Goal: Information Seeking & Learning: Learn about a topic

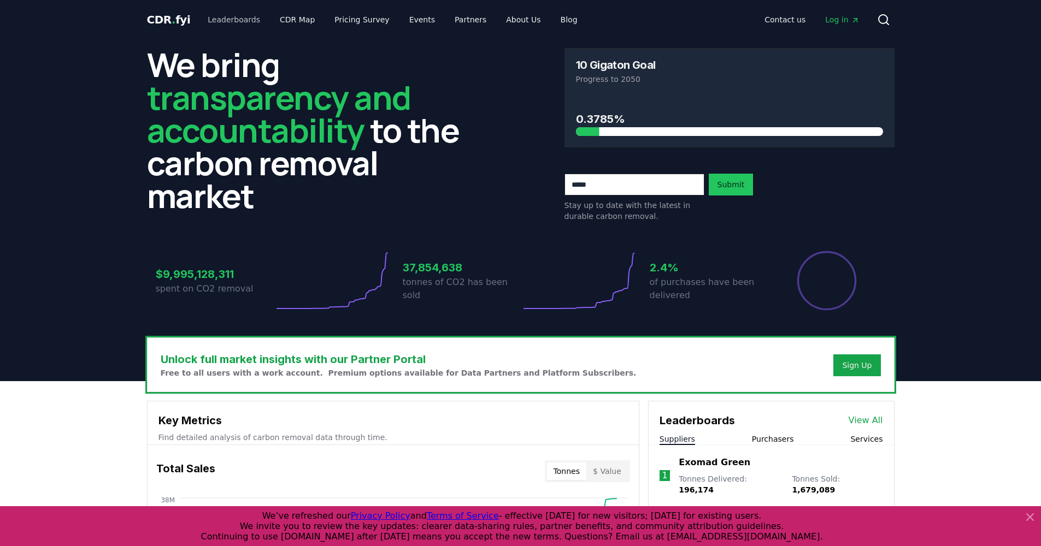
click at [230, 16] on link "Leaderboards" at bounding box center [234, 20] width 70 height 20
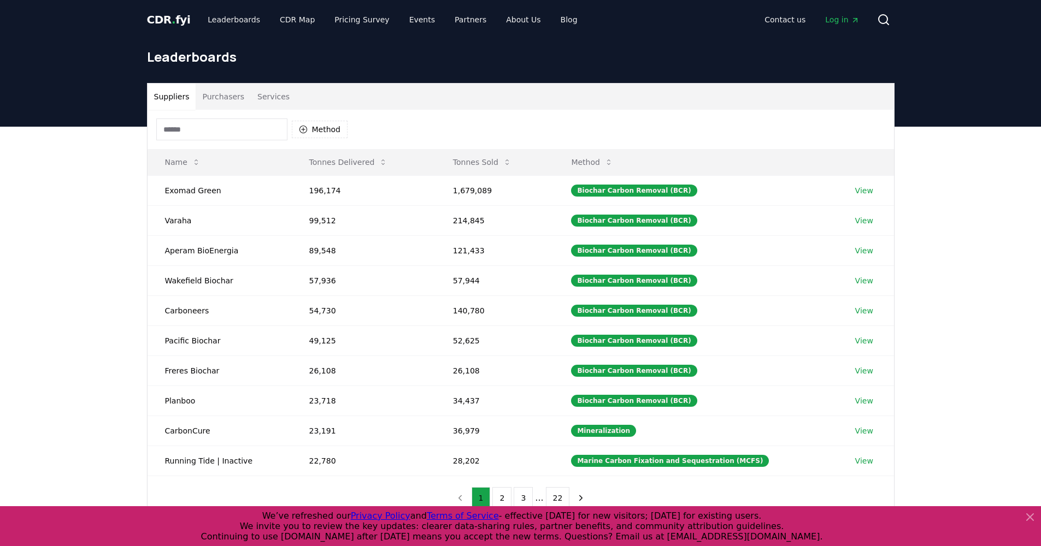
click at [277, 95] on button "Services" at bounding box center [273, 97] width 45 height 26
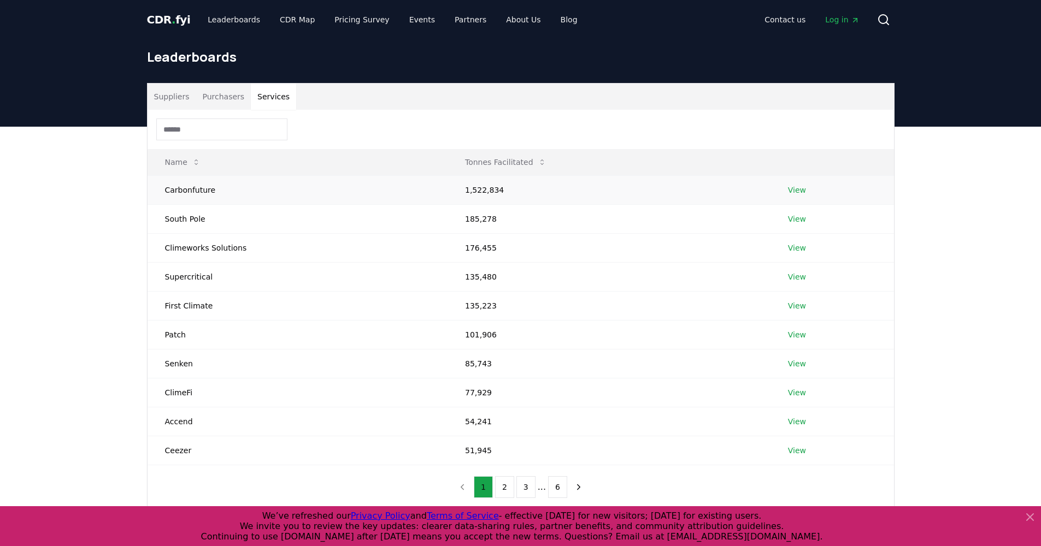
click at [178, 192] on td "Carbonfuture" at bounding box center [298, 189] width 300 height 29
click at [178, 191] on td "Carbonfuture" at bounding box center [298, 189] width 300 height 29
click at [792, 189] on link "View" at bounding box center [797, 190] width 18 height 11
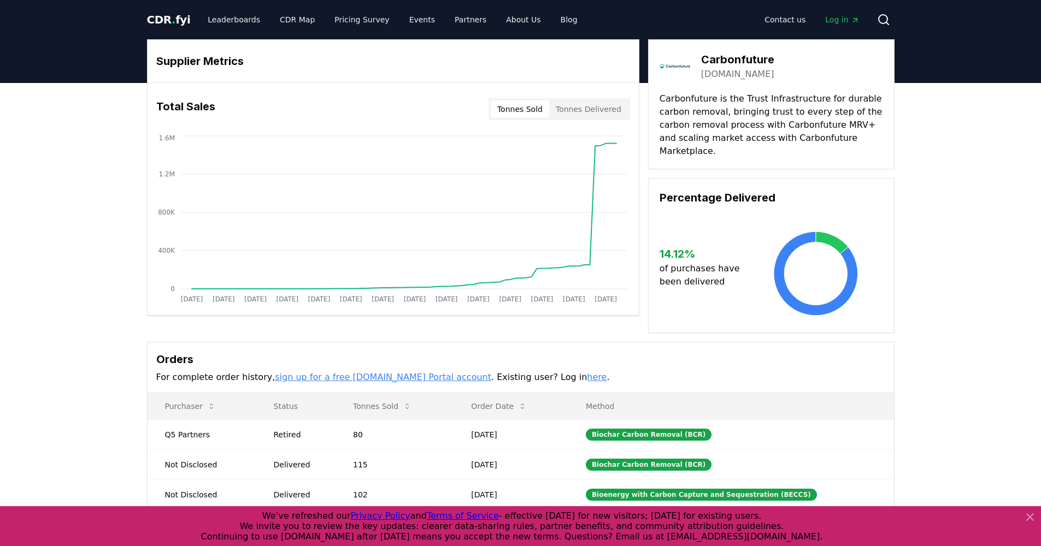
click at [570, 109] on button "Tonnes Delivered" at bounding box center [588, 109] width 79 height 17
click at [235, 23] on link "Leaderboards" at bounding box center [234, 20] width 70 height 20
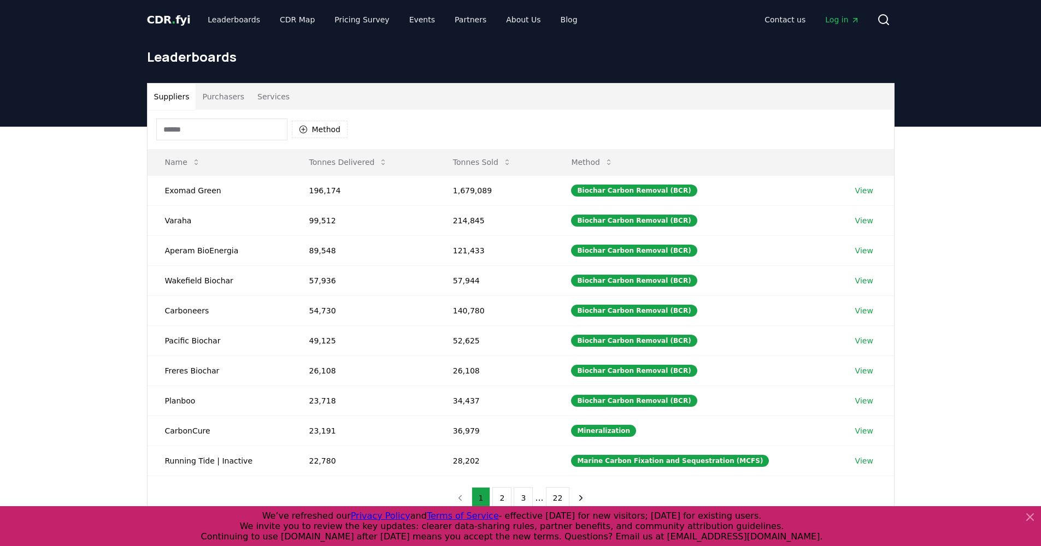
click at [174, 20] on span "CDR . fyi" at bounding box center [169, 19] width 44 height 13
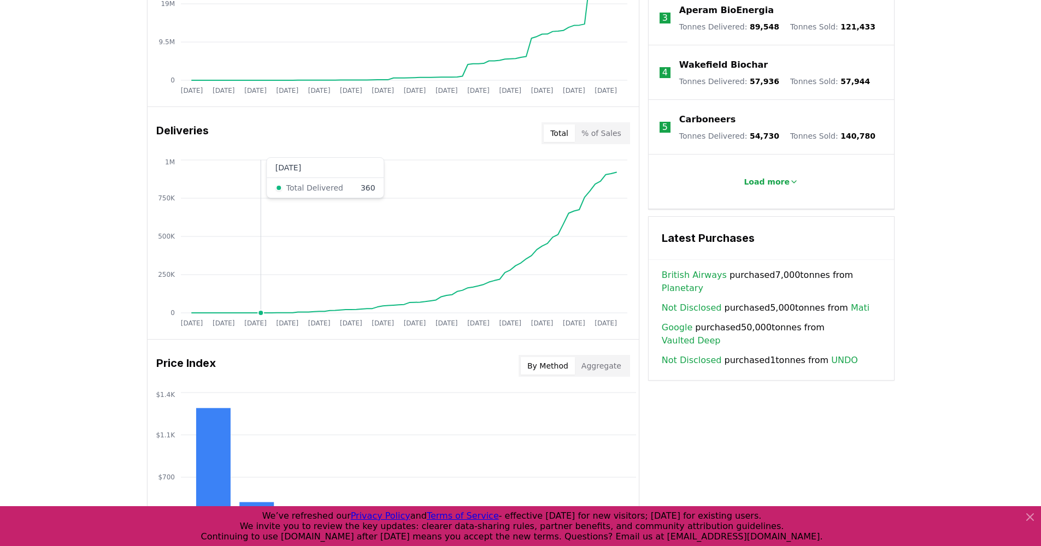
scroll to position [569, 0]
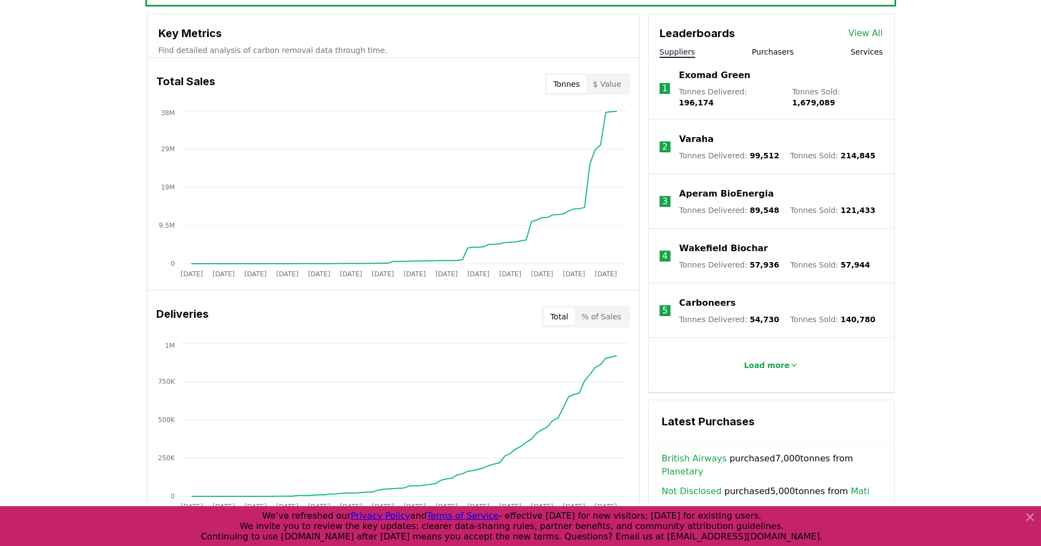
scroll to position [583, 0]
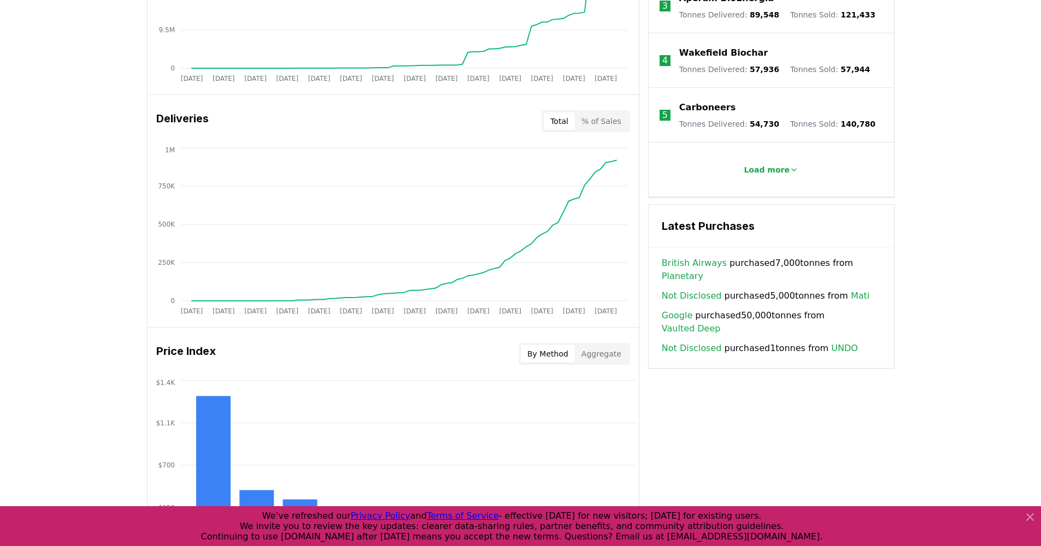
click at [178, 117] on h3 "Deliveries" at bounding box center [182, 121] width 52 height 22
click at [189, 120] on h3 "Deliveries" at bounding box center [182, 121] width 52 height 22
click at [189, 119] on h3 "Deliveries" at bounding box center [182, 121] width 52 height 22
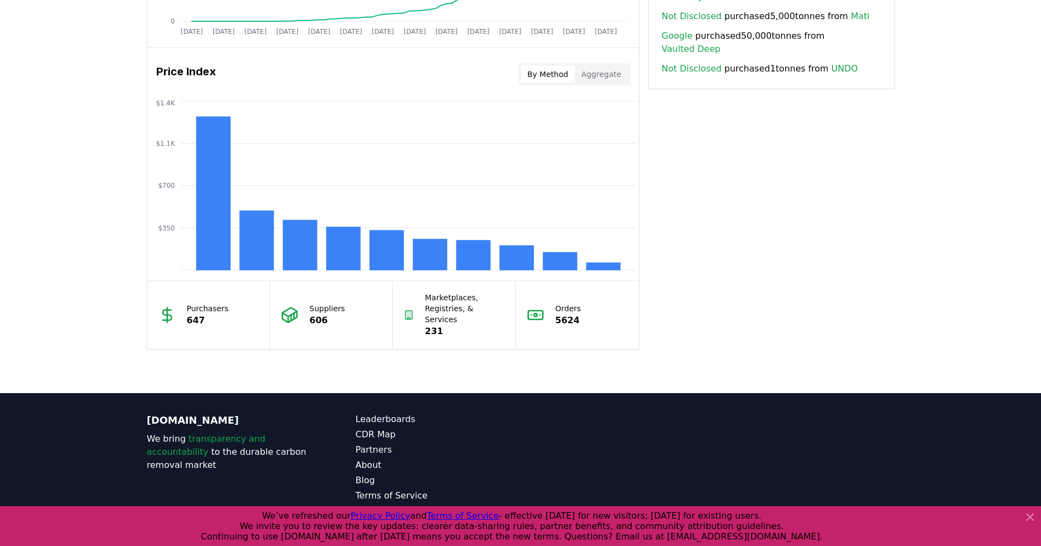
scroll to position [0, 0]
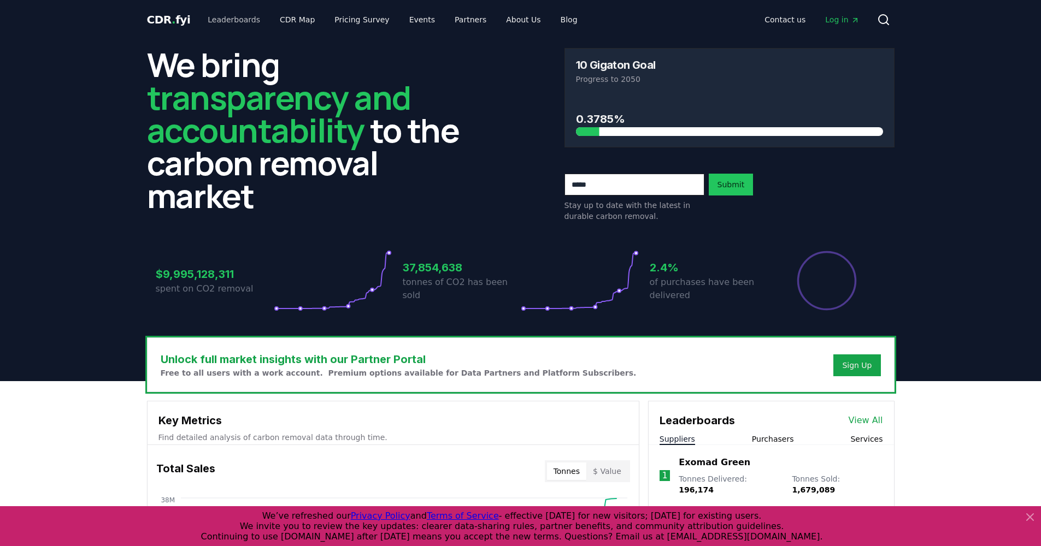
click at [225, 22] on link "Leaderboards" at bounding box center [234, 20] width 70 height 20
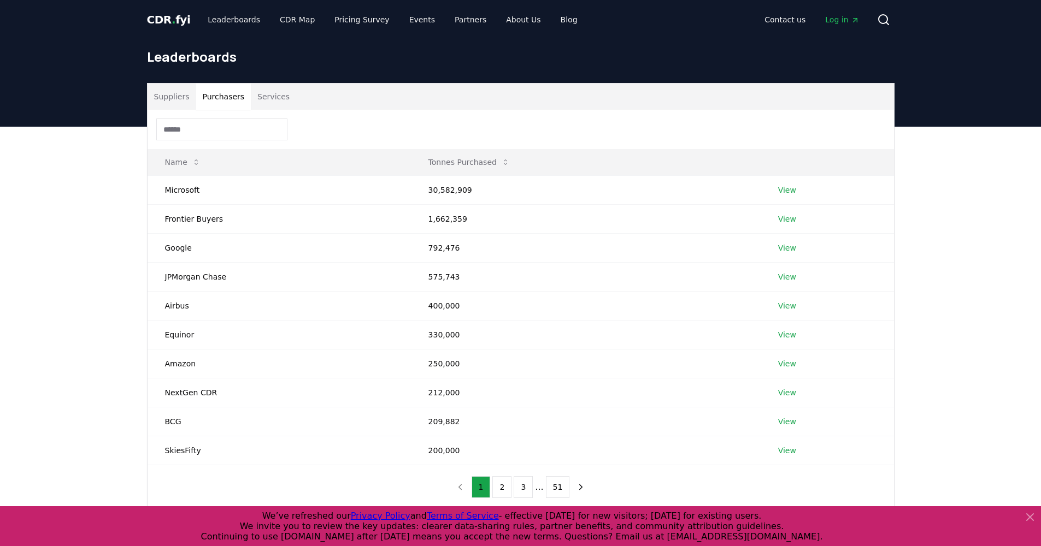
click at [203, 99] on button "Purchasers" at bounding box center [223, 97] width 55 height 26
click at [270, 99] on button "Services" at bounding box center [273, 97] width 45 height 26
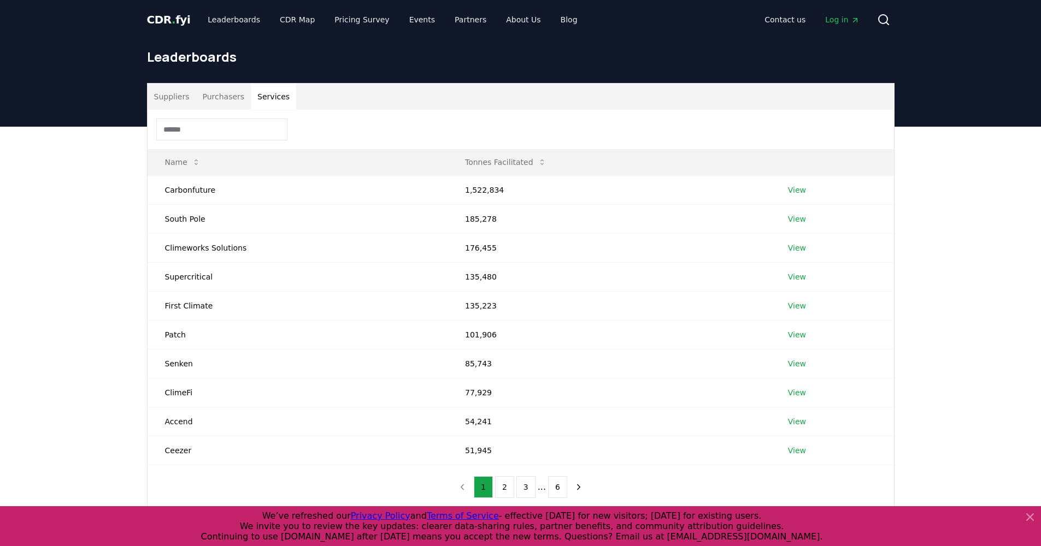
click at [170, 12] on link "CDR . fyi" at bounding box center [169, 19] width 44 height 15
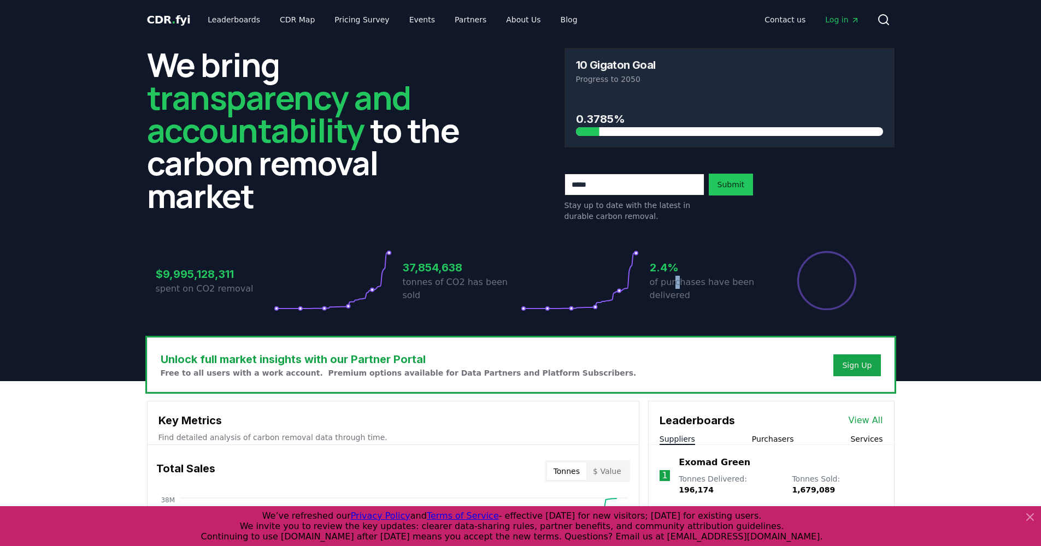
click at [675, 279] on p "of purchases have been delivered" at bounding box center [709, 289] width 118 height 26
click at [649, 263] on div "$9,995,128,311 spent on CO2 removal 37,854,638 tonnes of CO2 has been sold 2.4%…" at bounding box center [521, 280] width 730 height 61
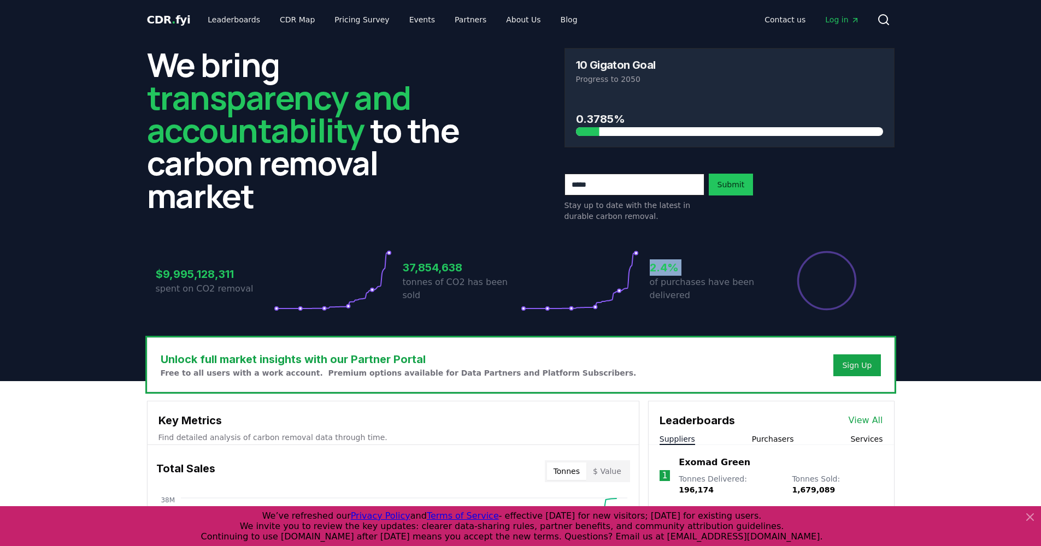
click at [649, 262] on div "$9,995,128,311 spent on CO2 removal 37,854,638 tonnes of CO2 has been sold 2.4%…" at bounding box center [521, 280] width 730 height 61
click at [638, 263] on icon at bounding box center [580, 280] width 118 height 61
click at [637, 257] on icon at bounding box center [580, 280] width 118 height 61
click at [633, 252] on icon at bounding box center [580, 280] width 118 height 61
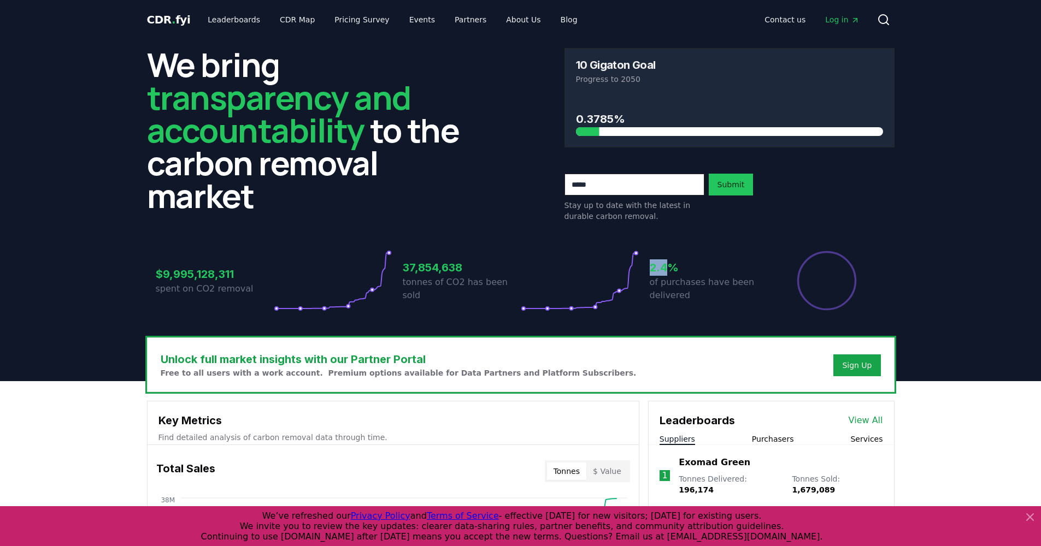
click at [633, 252] on icon at bounding box center [580, 280] width 118 height 61
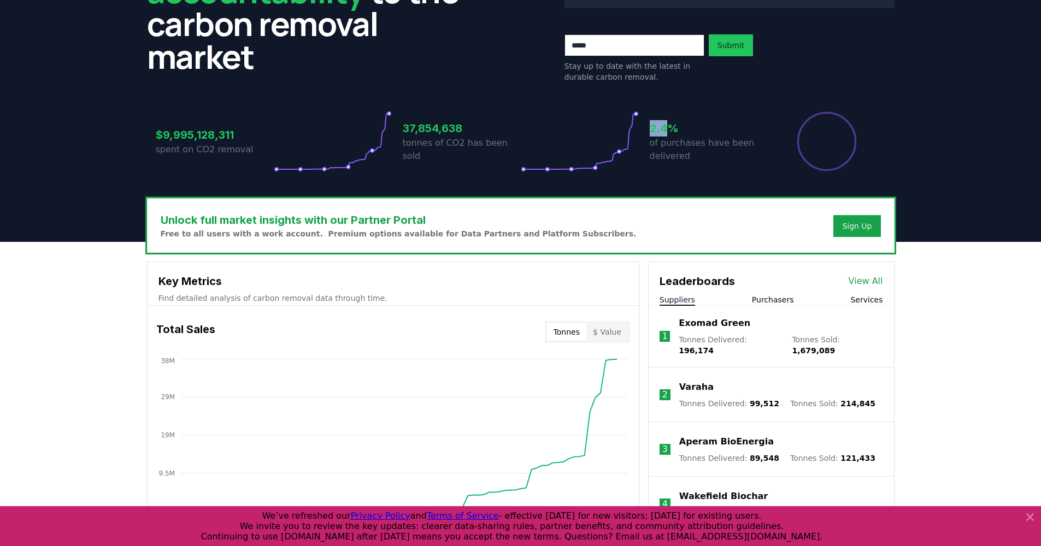
scroll to position [153, 0]
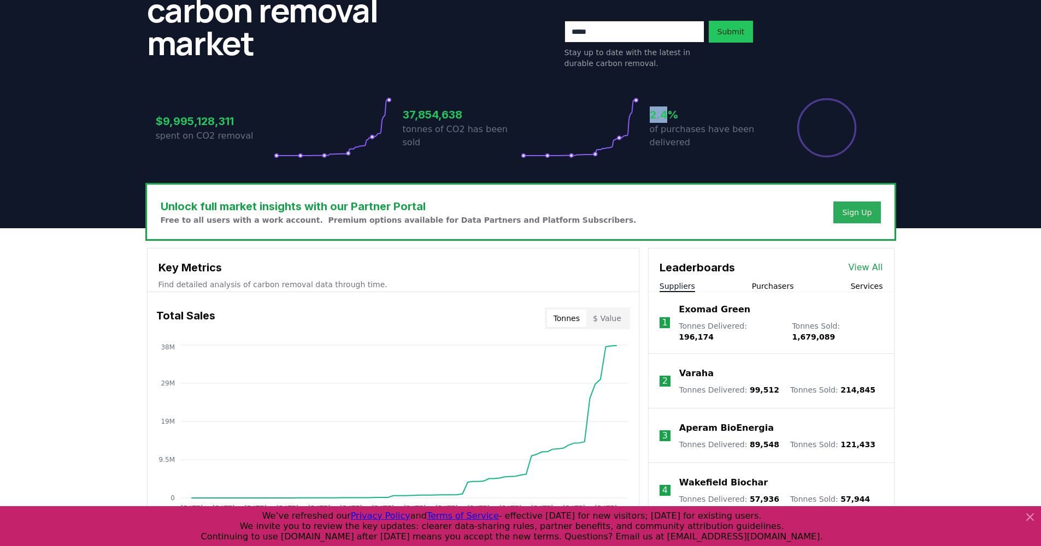
click at [859, 211] on div "Sign Up" at bounding box center [857, 212] width 30 height 11
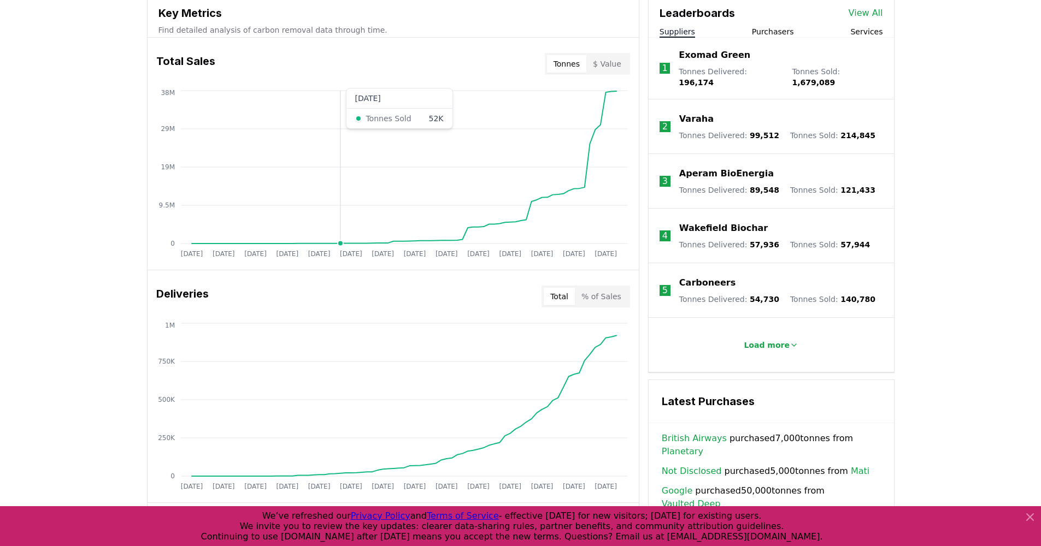
scroll to position [403, 0]
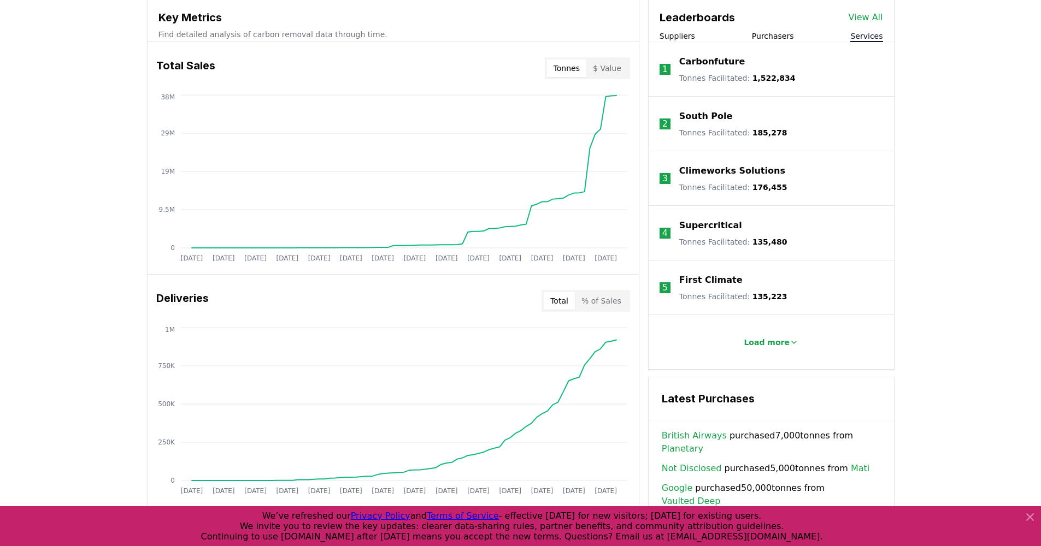
click at [873, 38] on button "Services" at bounding box center [866, 36] width 32 height 11
click at [667, 69] on p "1" at bounding box center [664, 69] width 5 height 13
click at [691, 111] on p "South Pole" at bounding box center [706, 116] width 54 height 13
click at [695, 117] on p "South Pole" at bounding box center [706, 116] width 54 height 13
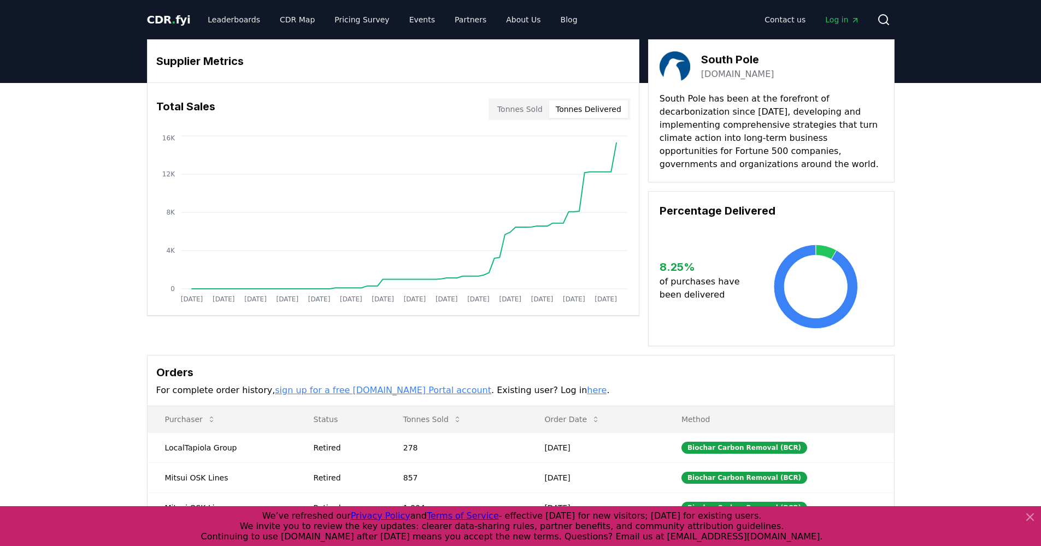
click at [579, 113] on button "Tonnes Delivered" at bounding box center [588, 109] width 79 height 17
click at [517, 108] on button "Tonnes Sold" at bounding box center [520, 109] width 58 height 17
click at [213, 17] on link "Leaderboards" at bounding box center [234, 20] width 70 height 20
